Goal: Task Accomplishment & Management: Complete application form

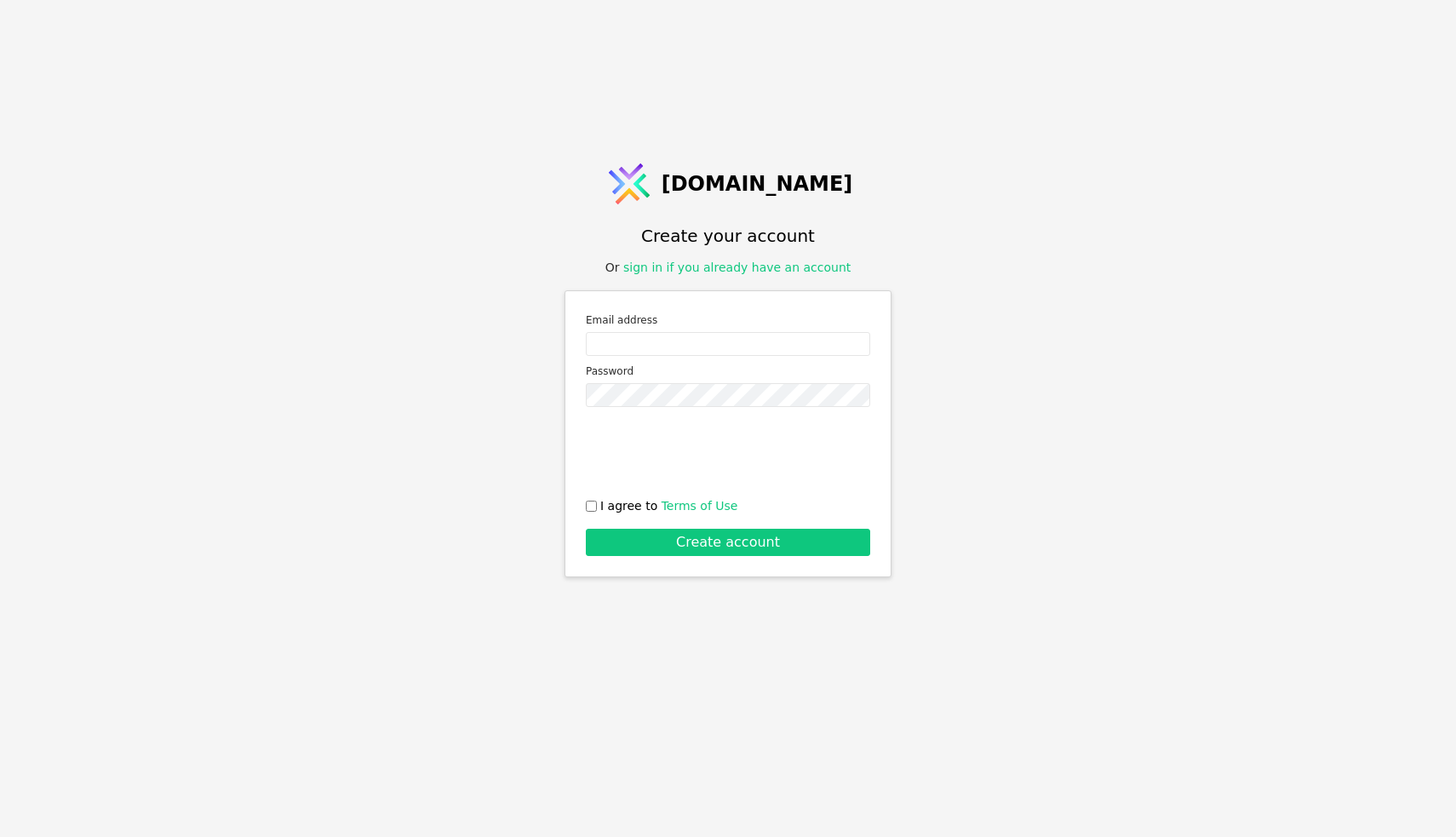
click at [775, 275] on div "Or sign in if you already have an account" at bounding box center [728, 267] width 246 height 18
click at [787, 267] on link "sign in if you already have an account" at bounding box center [737, 267] width 227 height 14
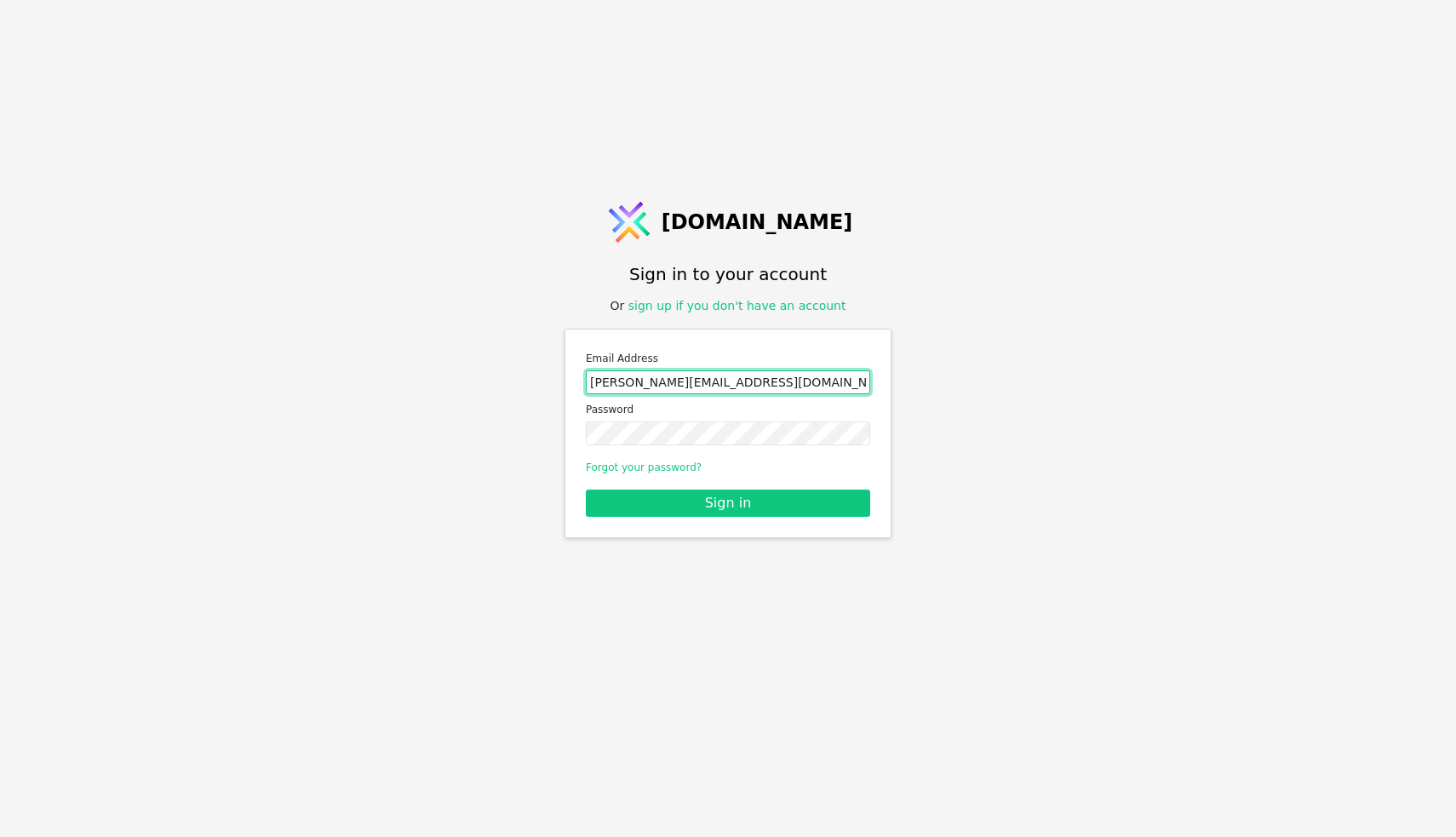
type input "[PERSON_NAME][EMAIL_ADDRESS][DOMAIN_NAME]"
click at [761, 302] on link "sign up if you don't have an account" at bounding box center [738, 306] width 218 height 14
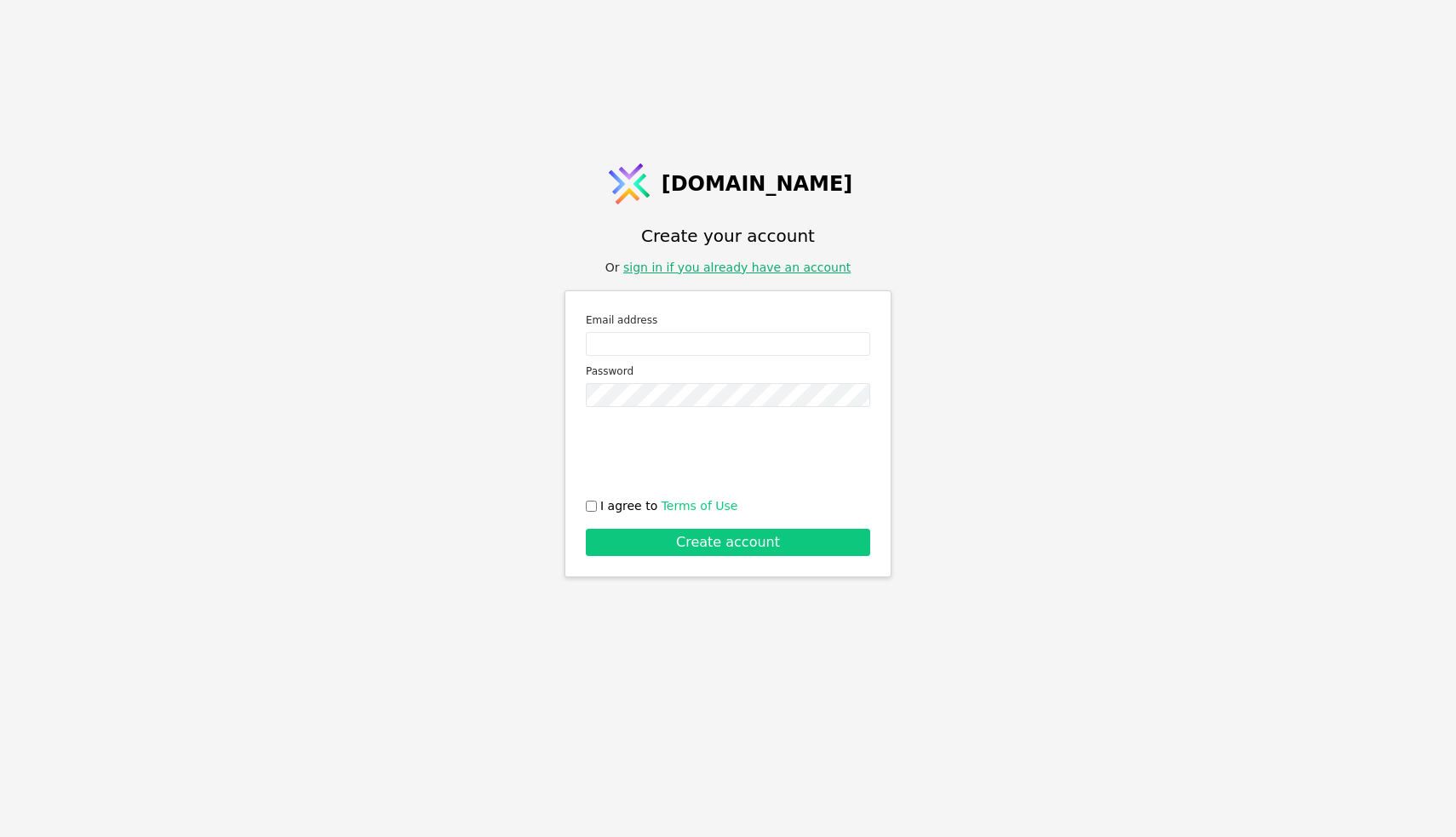
click at [733, 270] on link "sign in if you already have an account" at bounding box center [737, 267] width 227 height 14
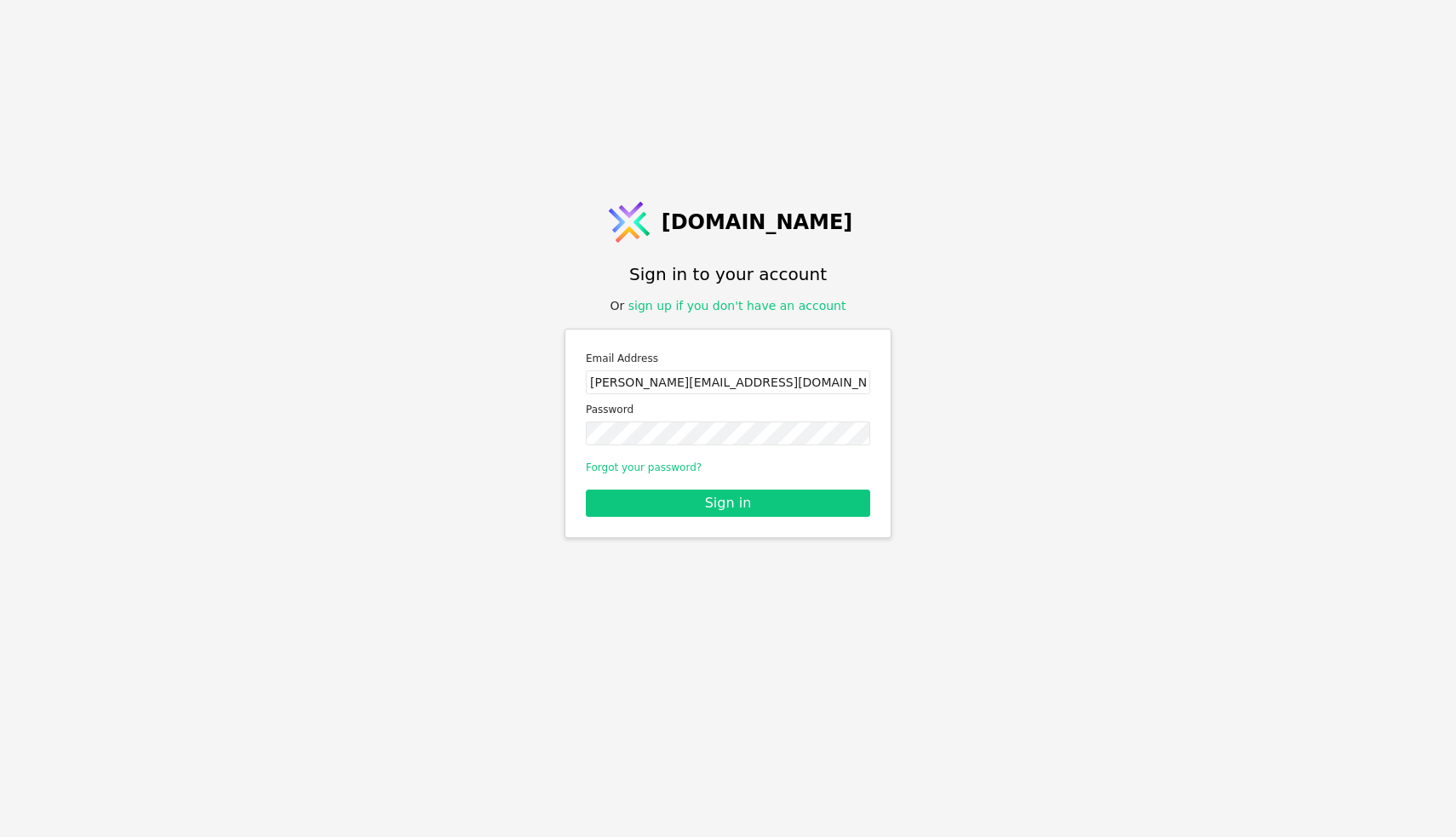
type input "[PERSON_NAME][EMAIL_ADDRESS][DOMAIN_NAME]"
click at [672, 472] on link "Forgot your password?" at bounding box center [644, 467] width 116 height 12
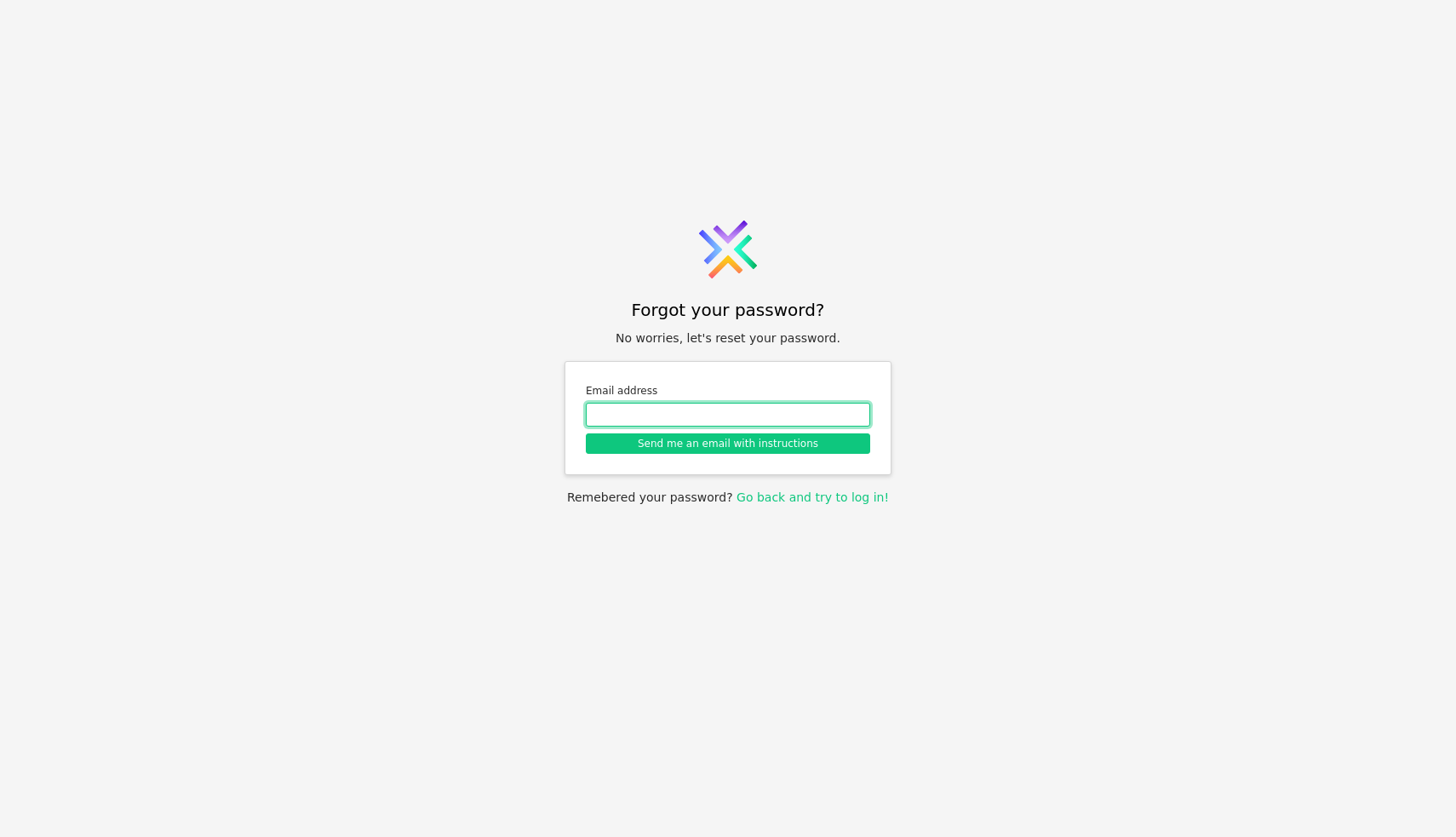
click at [692, 414] on input "Email address" at bounding box center [728, 414] width 285 height 24
click at [598, 413] on input "[PERSON_NAME][EMAIL_ADDRESS][DOMAIN_NAME]" at bounding box center [728, 414] width 285 height 24
click at [634, 418] on input "andriy.Duryba@budynkytaliudy.com" at bounding box center [728, 414] width 285 height 24
type input "andriy.duryba@budynkytaliudy.com"
click at [1039, 525] on div "Forgot your password? No worries, let's reset your password. Email address andr…" at bounding box center [728, 418] width 1456 height 837
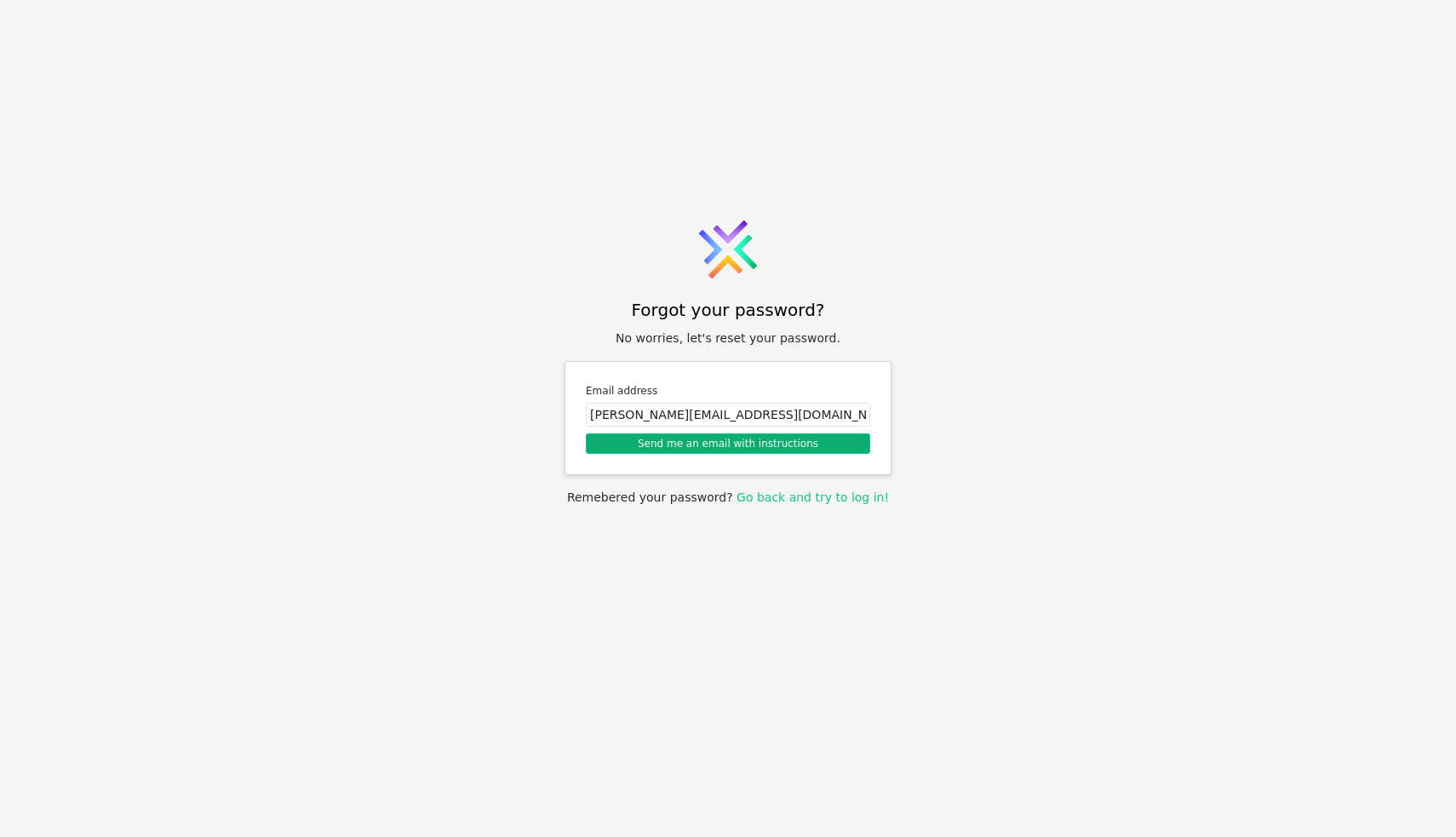
click at [759, 445] on button "Send me an email with instructions" at bounding box center [728, 443] width 285 height 20
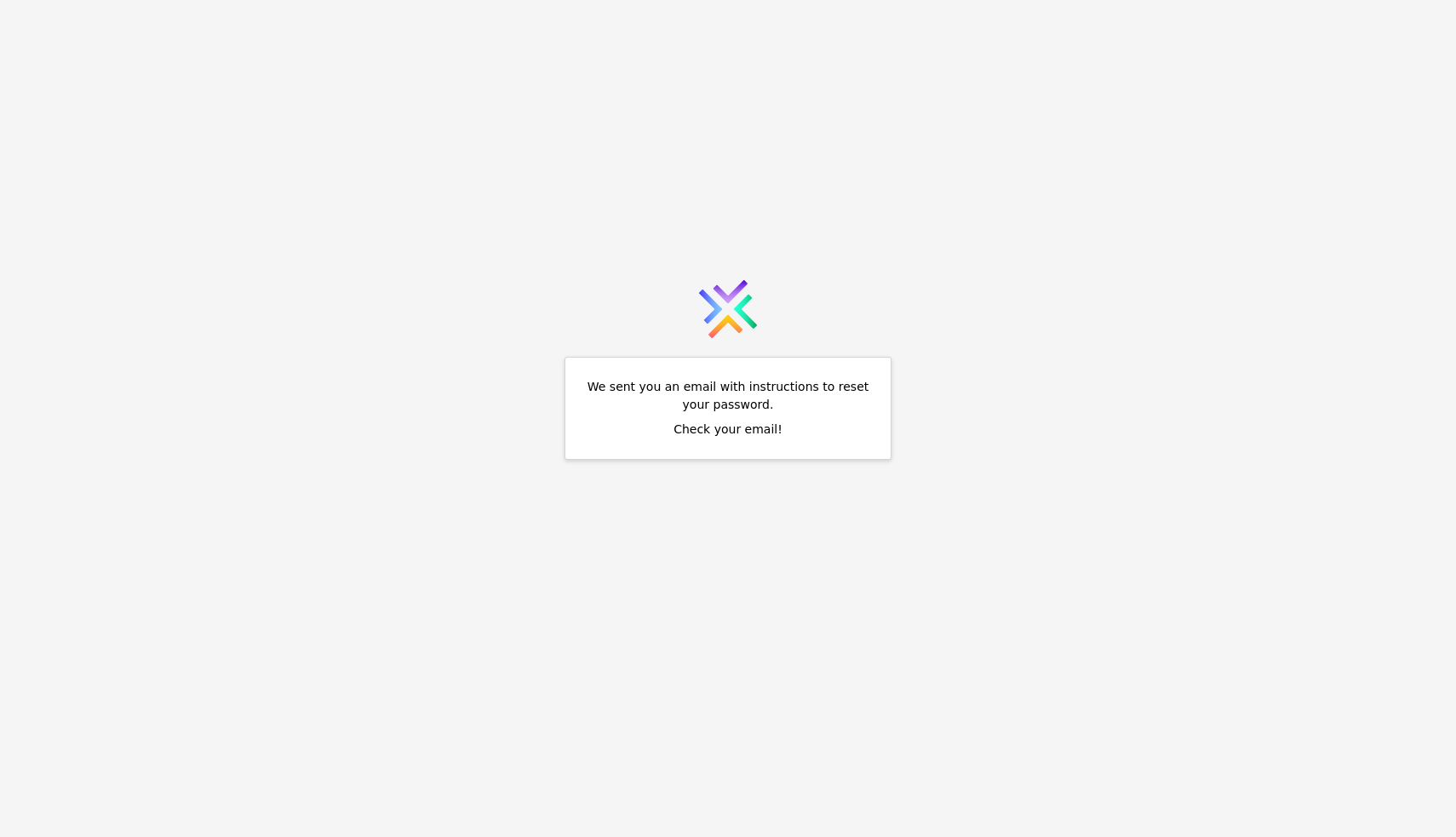
click at [724, 292] on icon at bounding box center [728, 309] width 69 height 69
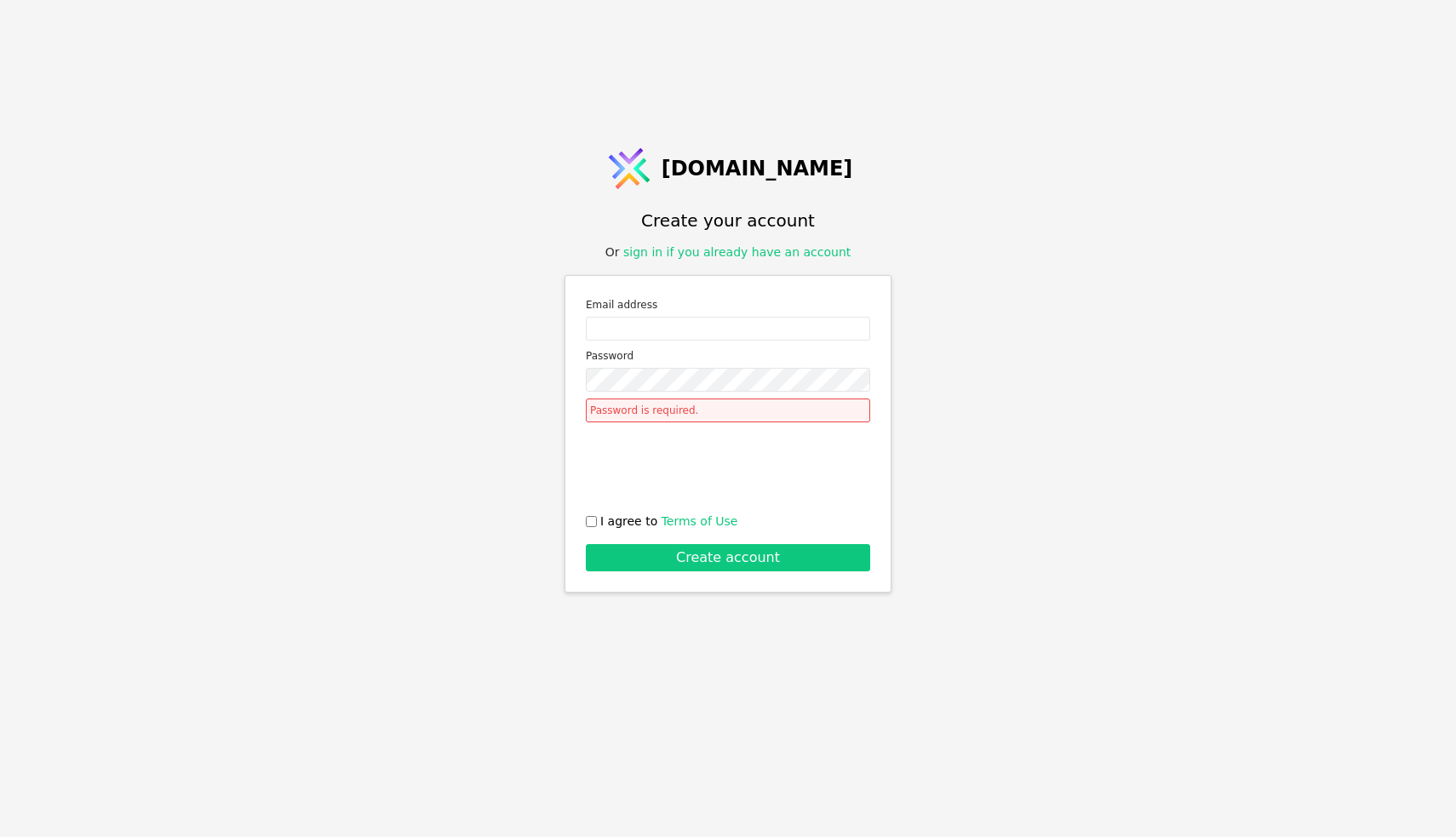
click at [1153, 443] on div "[DOMAIN_NAME] Create your account Or sign in if you already have an account Ema…" at bounding box center [728, 418] width 1456 height 837
click at [769, 256] on link "sign in if you already have an account" at bounding box center [737, 252] width 227 height 14
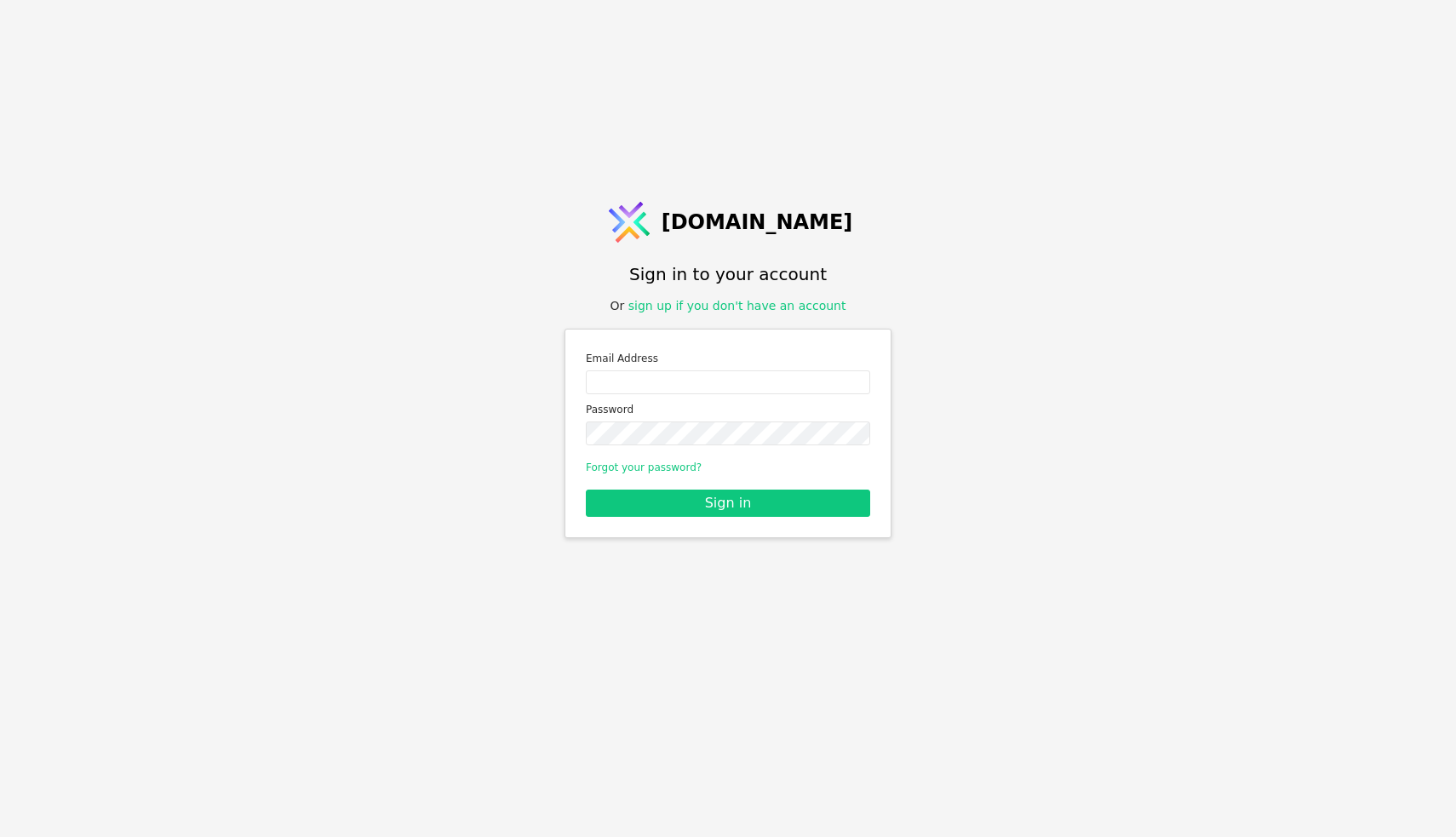
click at [1013, 572] on div "[DOMAIN_NAME] Sign in to your account Or sign up if you don't have an account E…" at bounding box center [728, 418] width 1456 height 837
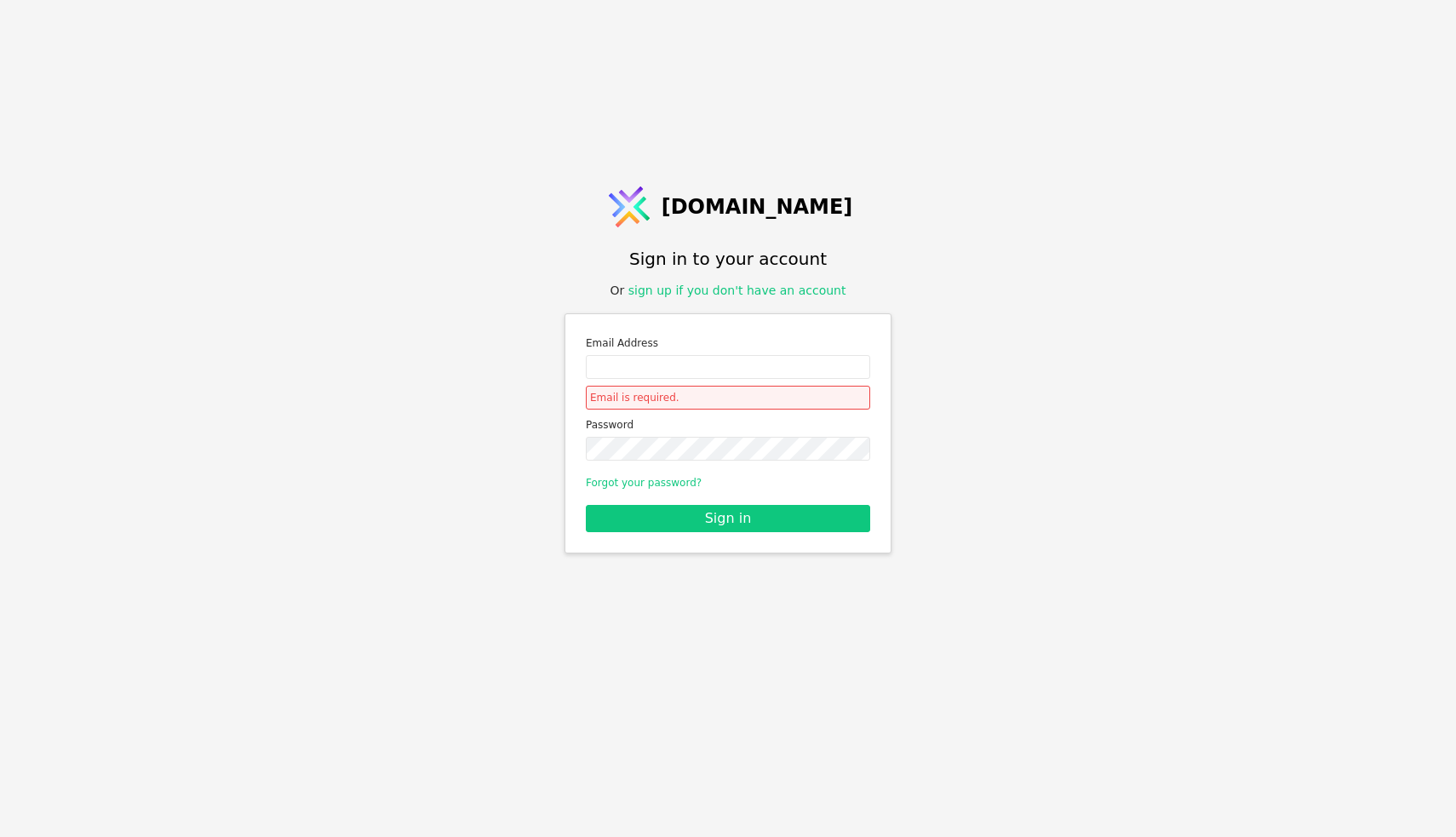
click at [653, 479] on link "Forgot your password?" at bounding box center [644, 483] width 116 height 12
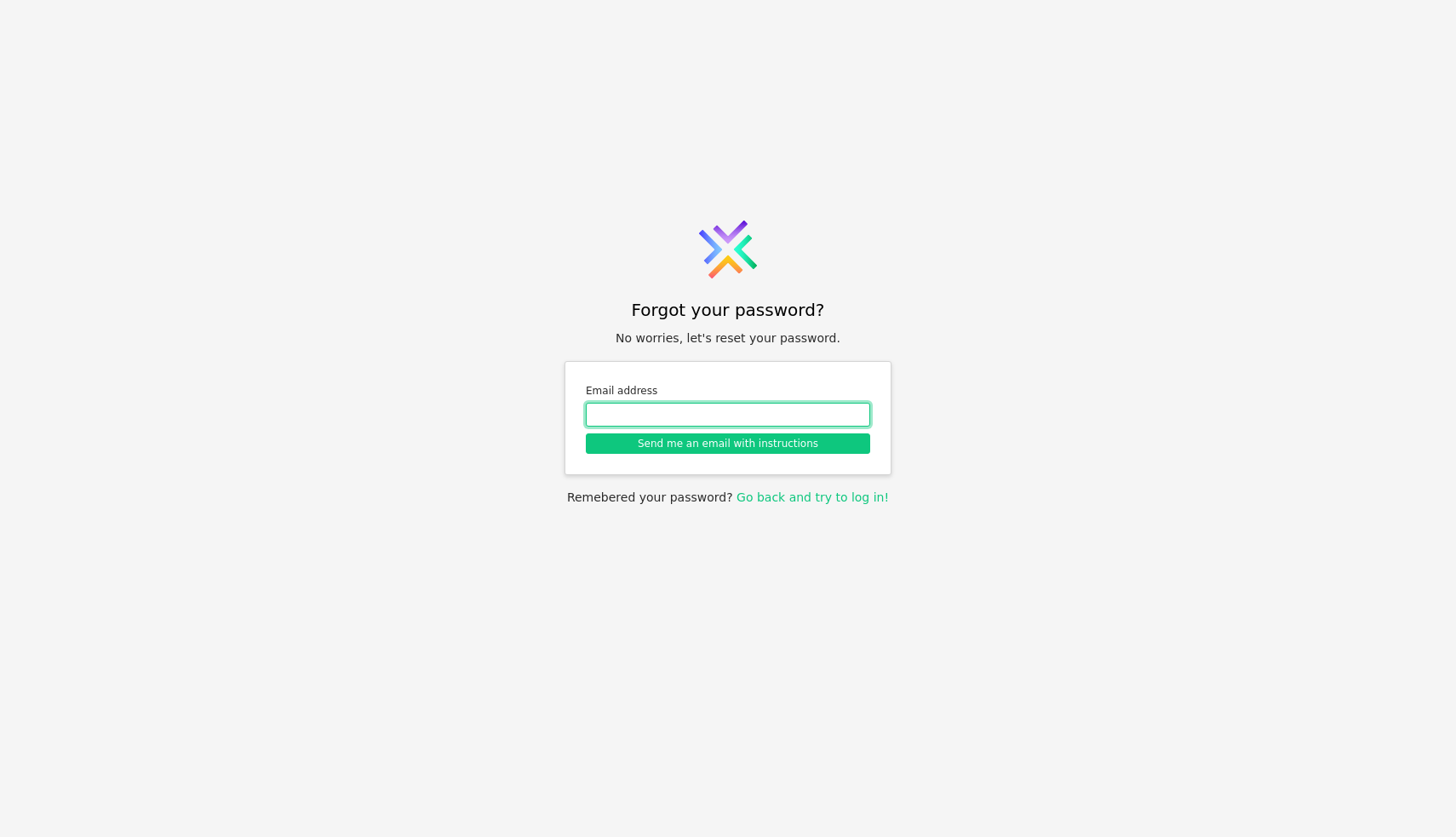
click at [667, 416] on input "Email address" at bounding box center [728, 414] width 285 height 24
type input "[PERSON_NAME][EMAIL_ADDRESS][DOMAIN_NAME]"
click at [785, 451] on button "Send me an email with instructions" at bounding box center [728, 443] width 285 height 20
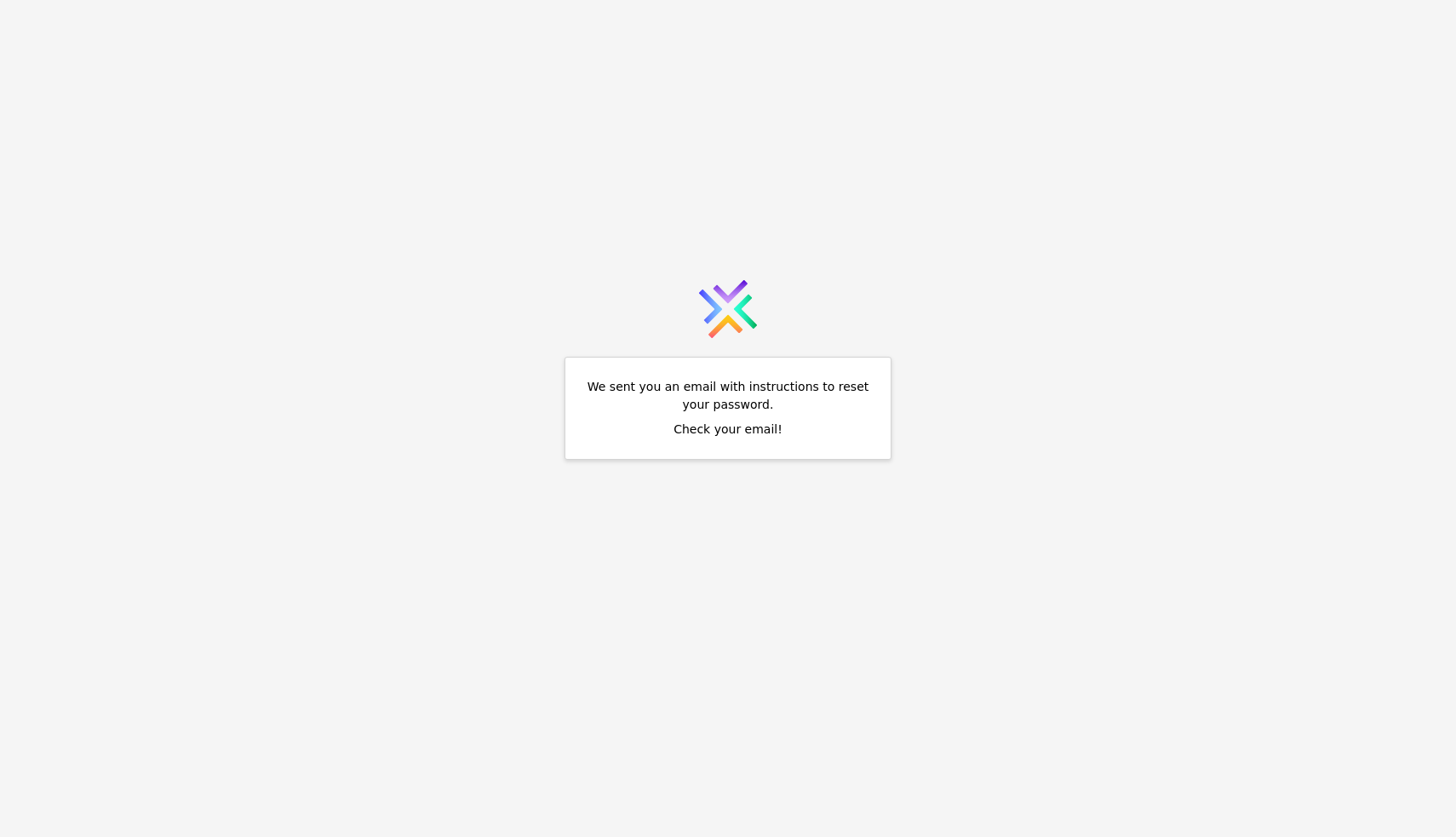
click at [746, 336] on icon at bounding box center [728, 309] width 69 height 69
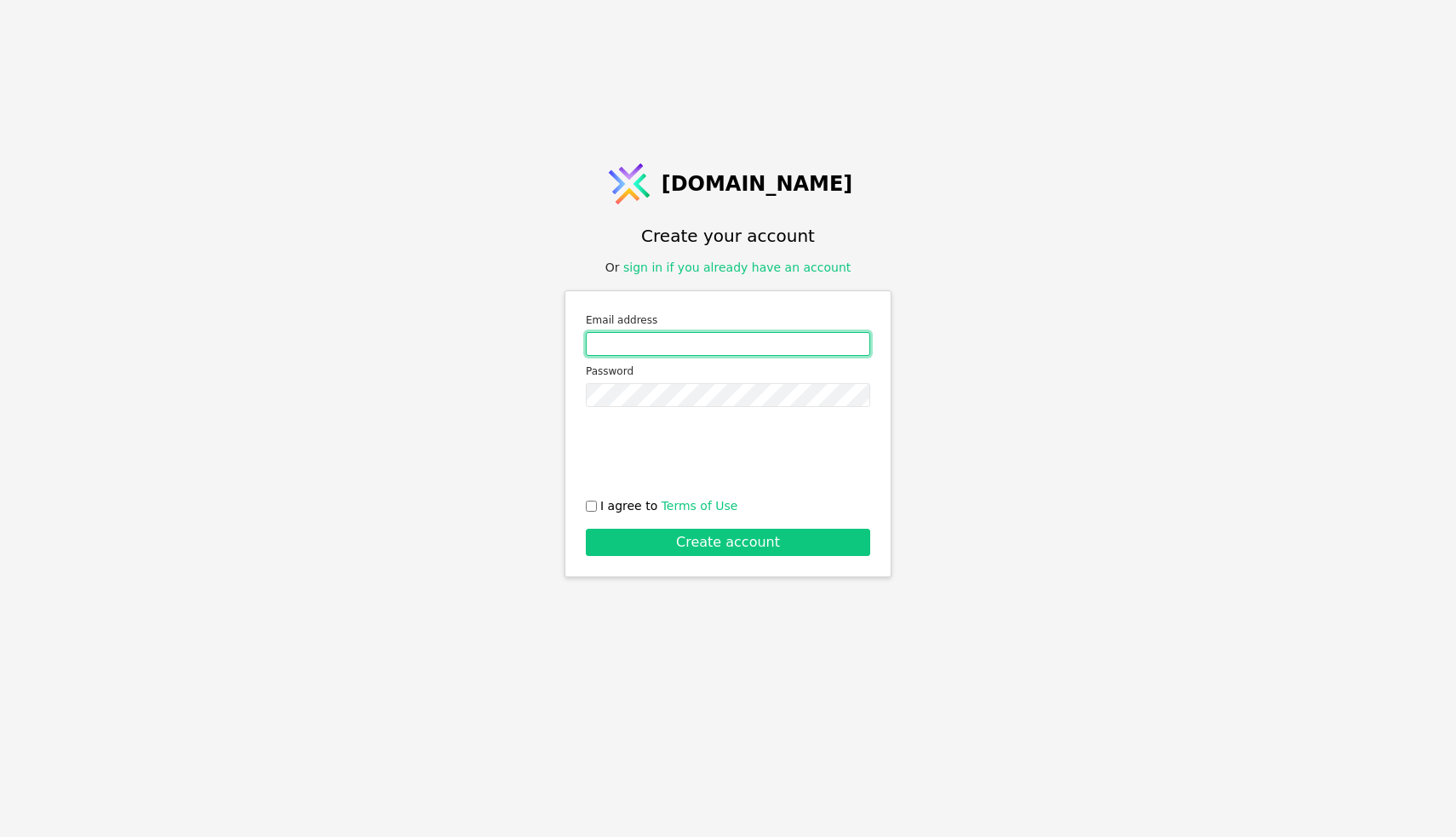
click at [697, 343] on input "Email address" at bounding box center [728, 344] width 285 height 24
type input "[PERSON_NAME][EMAIL_ADDRESS][DOMAIN_NAME]"
click at [587, 507] on input "I agree to Terms of Use" at bounding box center [591, 506] width 11 height 11
checkbox input "true"
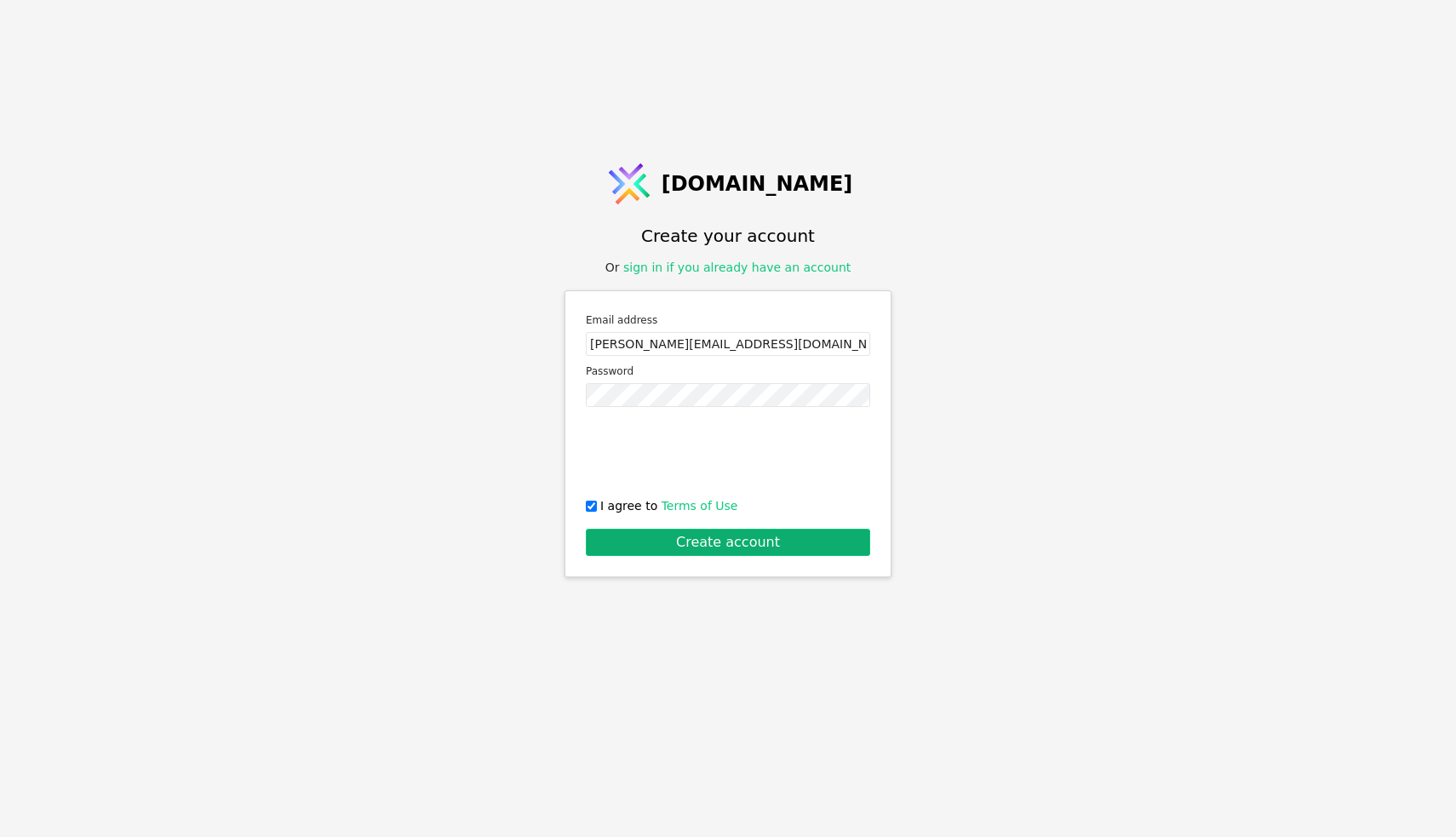
click at [678, 551] on button "Create account" at bounding box center [728, 543] width 285 height 27
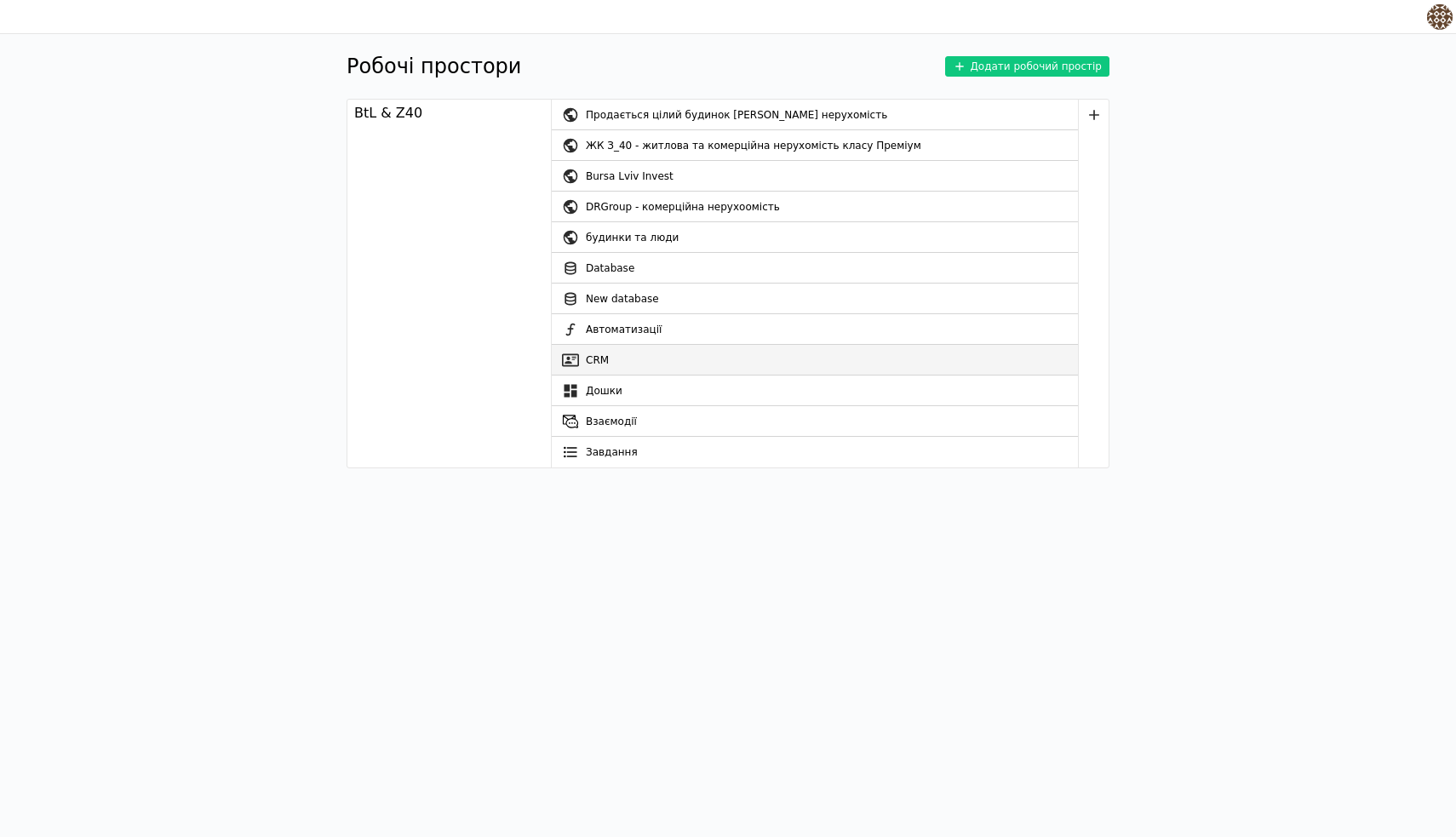
click at [686, 355] on link "CRM" at bounding box center [814, 360] width 526 height 31
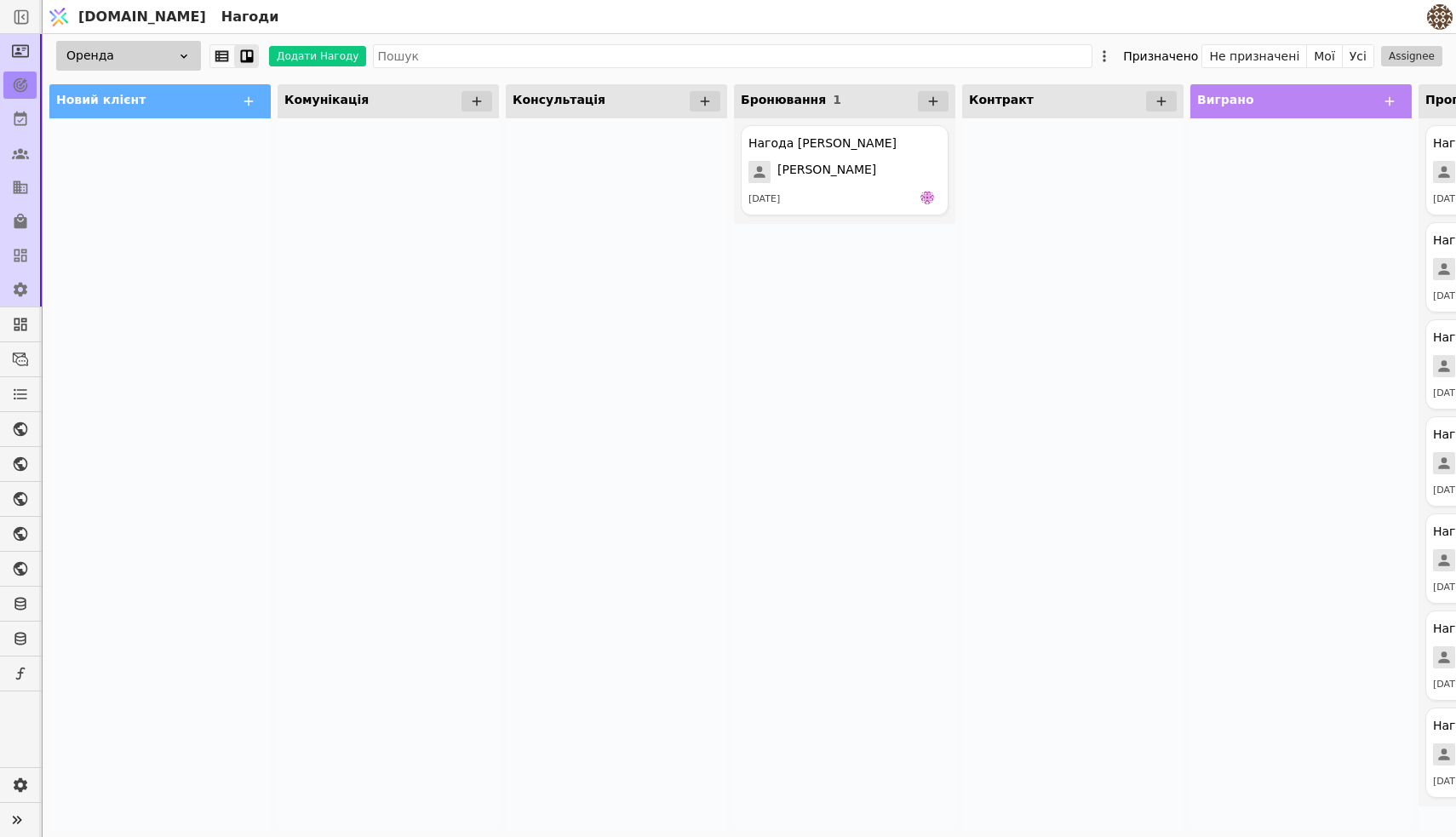
click at [149, 64] on div "Оренда" at bounding box center [128, 55] width 145 height 30
click at [128, 96] on div "Продаж" at bounding box center [115, 87] width 170 height 32
